Goal: Find specific page/section: Find specific page/section

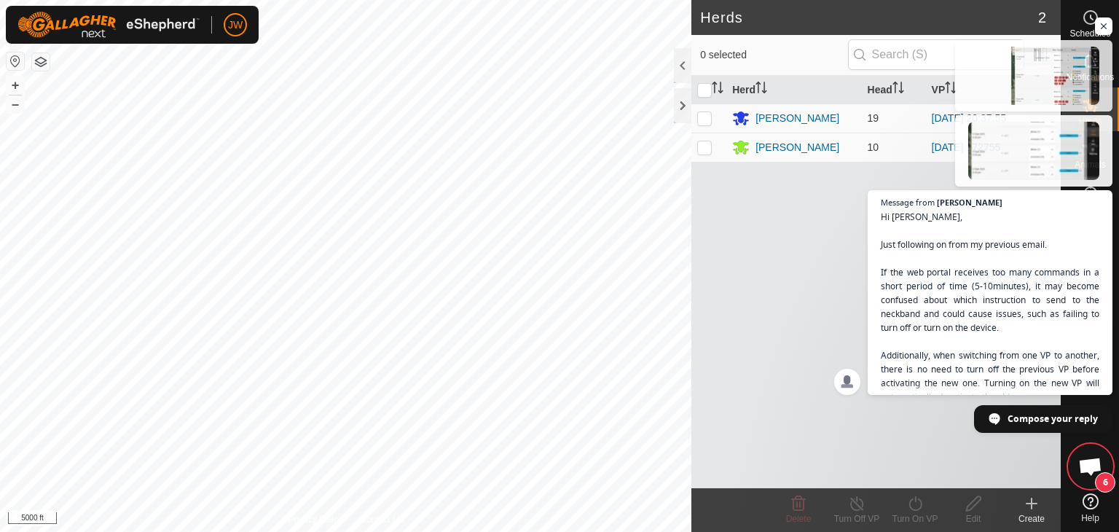
scroll to position [985, 0]
click at [778, 149] on div "[PERSON_NAME]" at bounding box center [797, 147] width 84 height 15
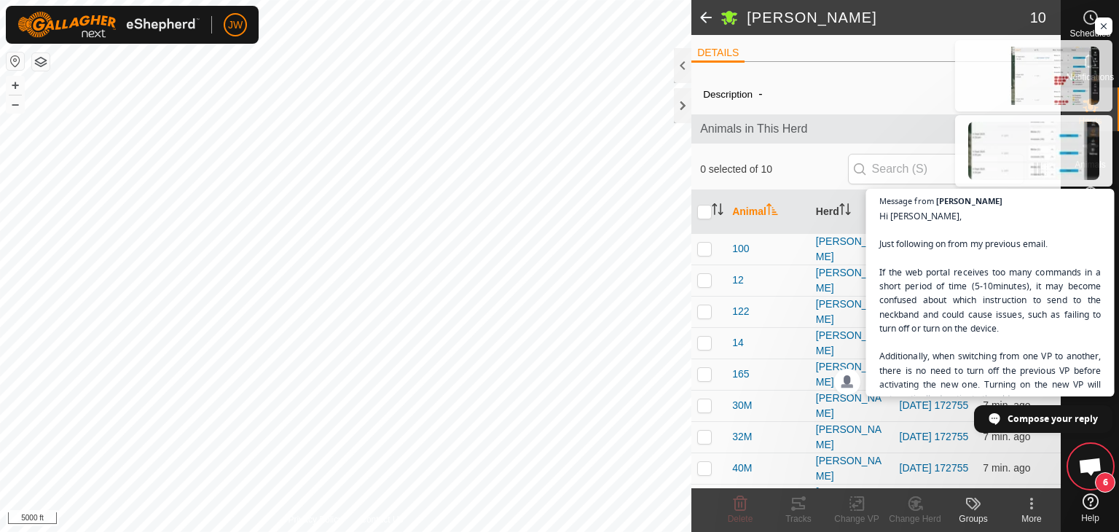
click at [1034, 220] on span "Hi [PERSON_NAME], Just following on from my previous email. If the web portal r…" at bounding box center [990, 327] width 222 height 239
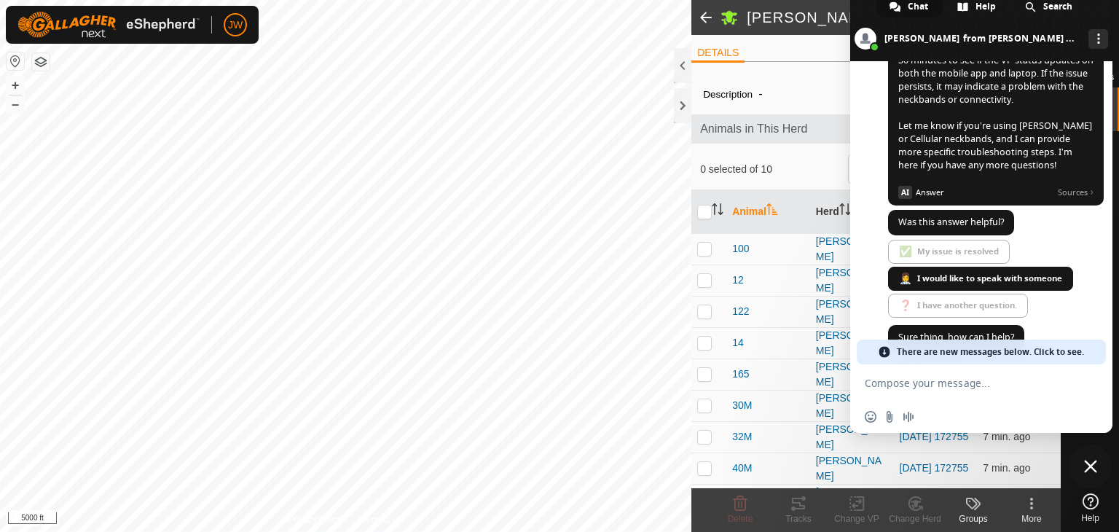
scroll to position [2445, 0]
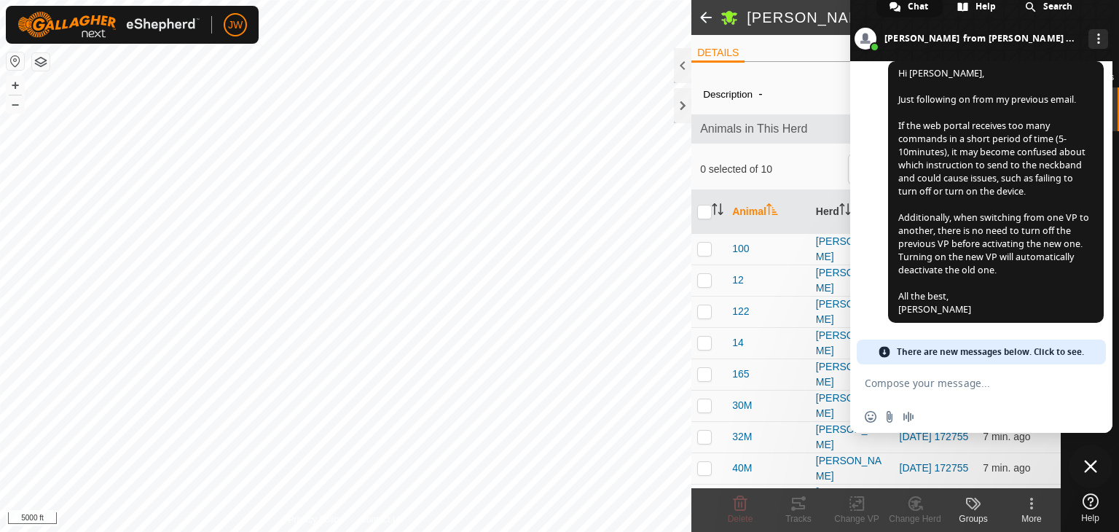
click at [1089, 465] on span "Close chat" at bounding box center [1090, 466] width 13 height 13
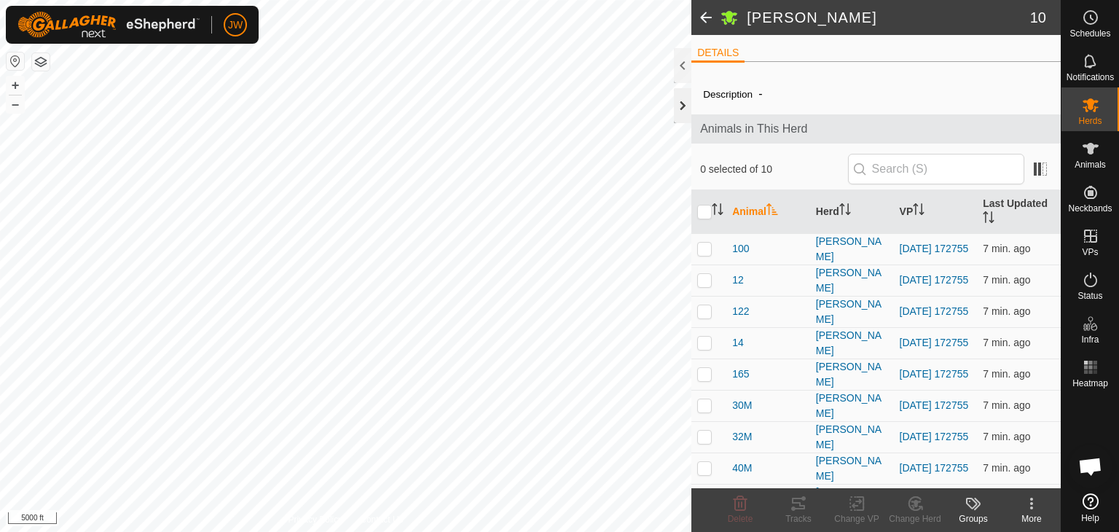
click at [681, 108] on div at bounding box center [682, 105] width 17 height 35
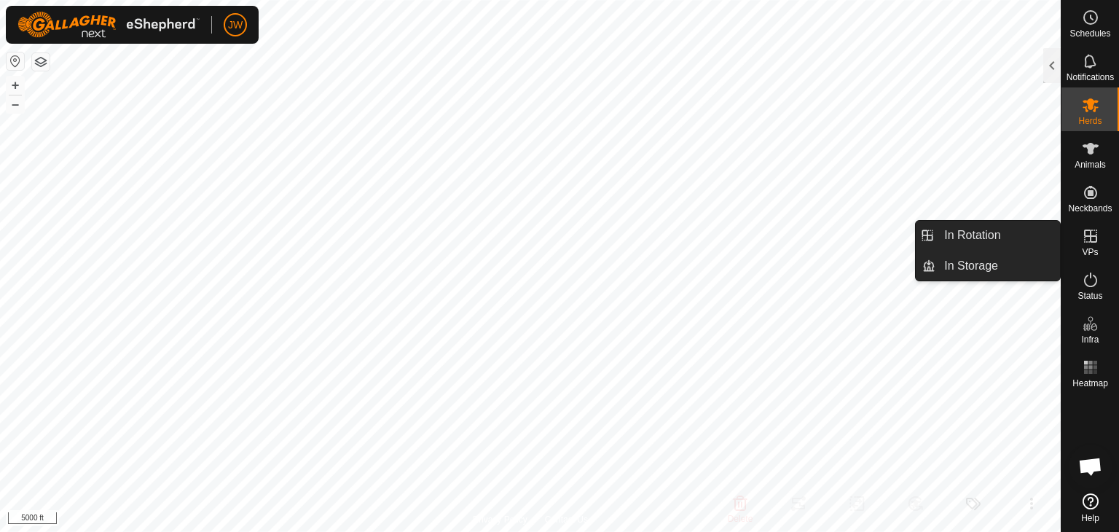
click at [1089, 241] on icon at bounding box center [1090, 235] width 13 height 13
click at [1009, 238] on link "In Rotation" at bounding box center [997, 235] width 125 height 29
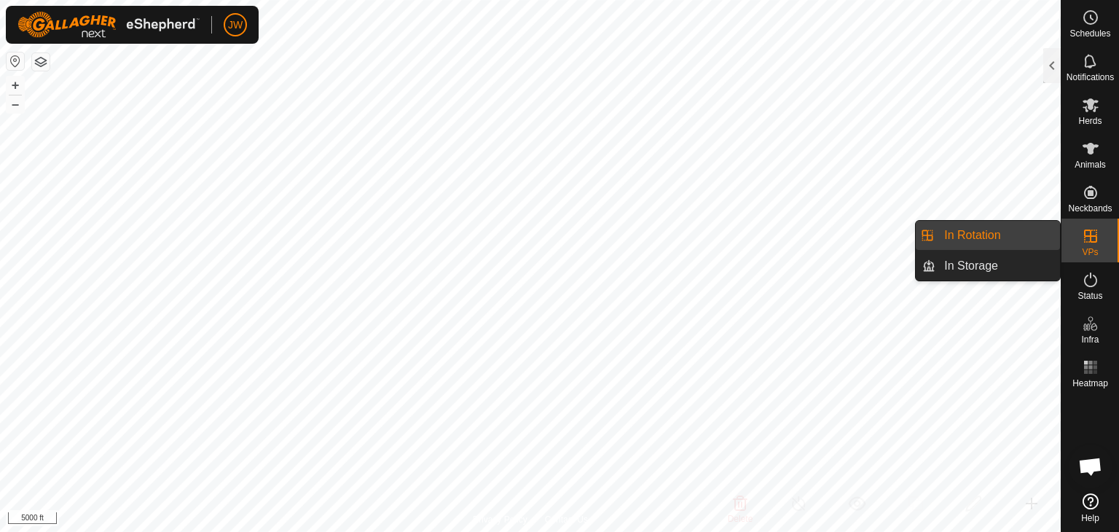
click at [985, 237] on link "In Rotation" at bounding box center [997, 235] width 125 height 29
click at [926, 232] on li "In Rotation" at bounding box center [987, 235] width 144 height 29
click at [1093, 234] on icon at bounding box center [1089, 235] width 17 height 17
